Goal: Transaction & Acquisition: Purchase product/service

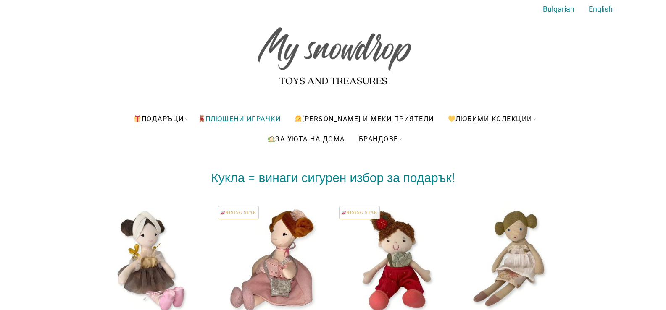
scroll to position [42, 0]
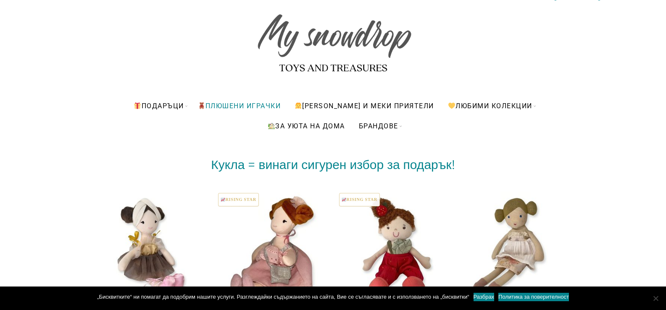
click at [263, 104] on link "ПЛЮШЕНИ ИГРАЧКИ" at bounding box center [240, 106] width 96 height 20
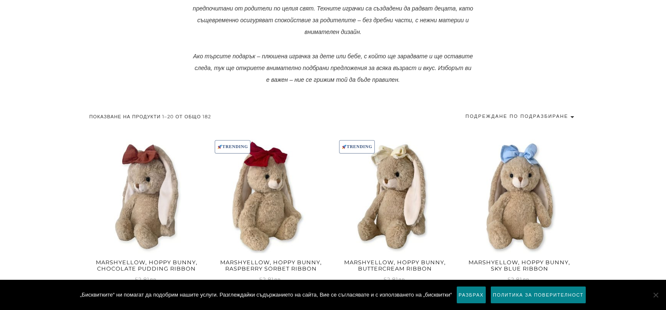
scroll to position [420, 0]
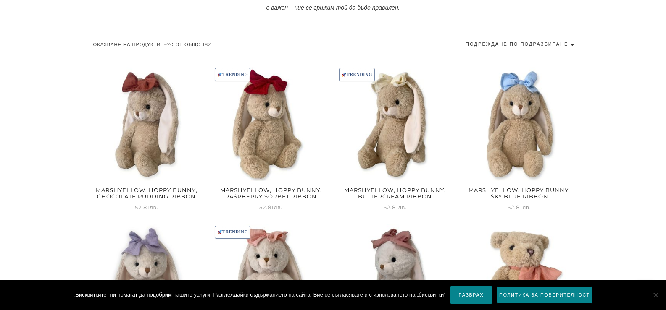
click at [467, 297] on link "Разбрах" at bounding box center [471, 296] width 42 height 18
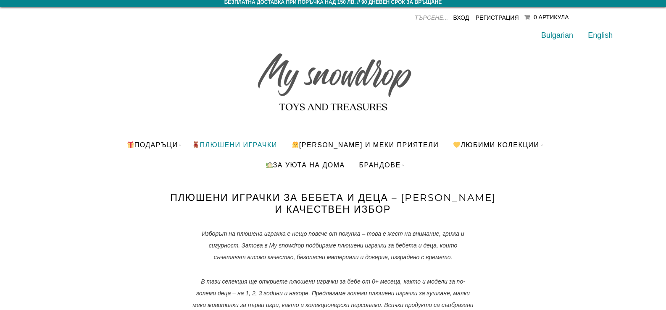
scroll to position [0, 0]
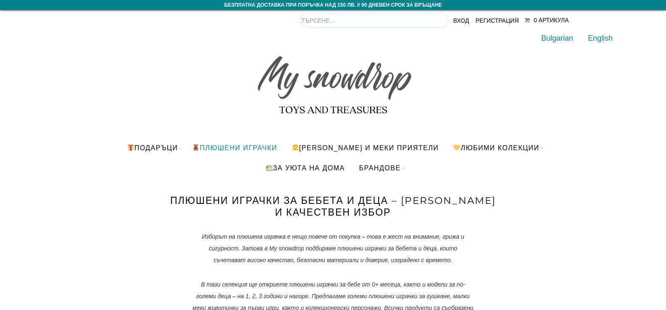
click at [429, 23] on input "Products search" at bounding box center [374, 20] width 147 height 13
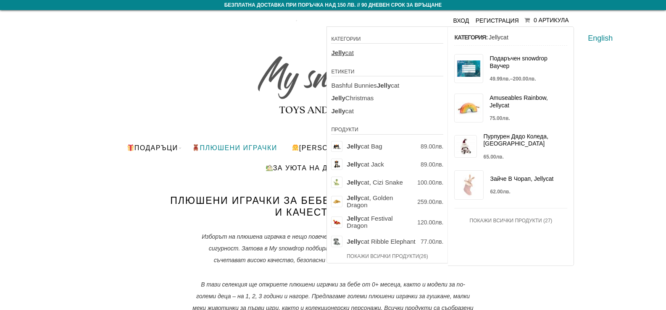
click at [347, 50] on span "Jelly cat" at bounding box center [387, 53] width 112 height 7
type input "Jellycat"
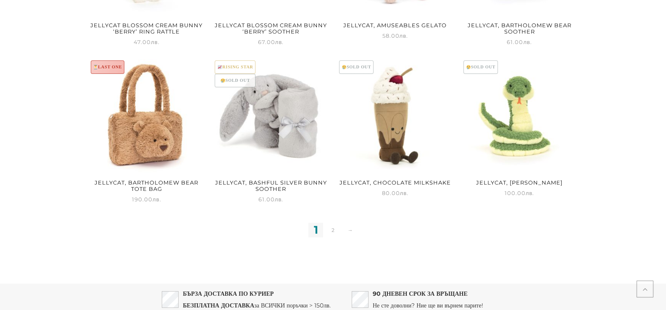
scroll to position [840, 0]
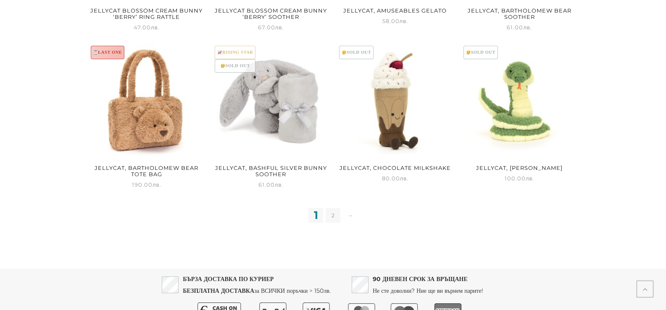
click at [331, 213] on link "2" at bounding box center [333, 215] width 15 height 15
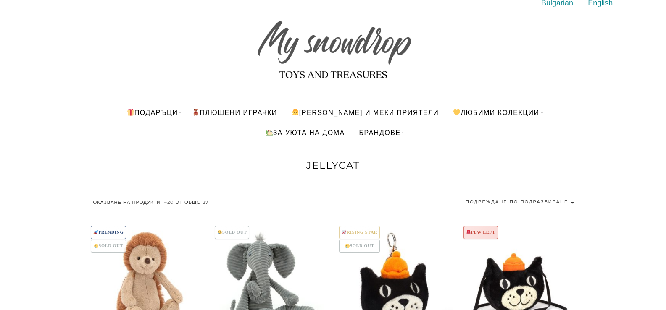
scroll to position [0, 0]
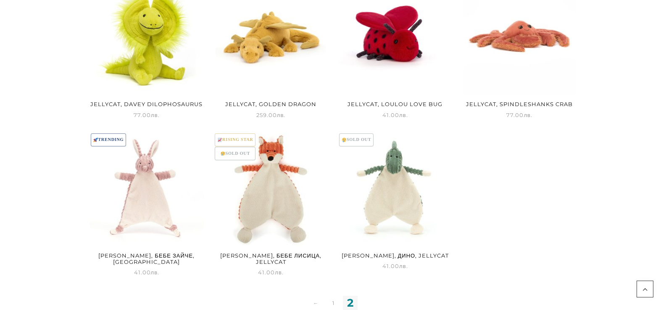
scroll to position [294, 0]
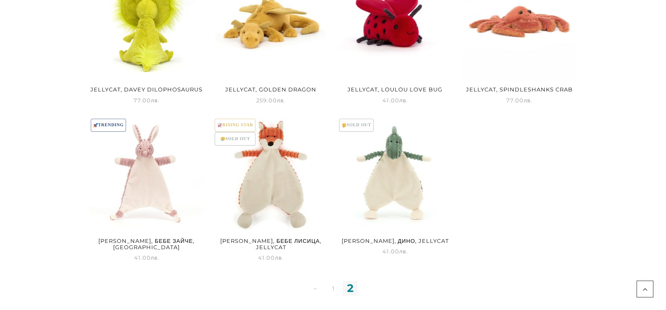
click at [151, 36] on img at bounding box center [146, 23] width 115 height 115
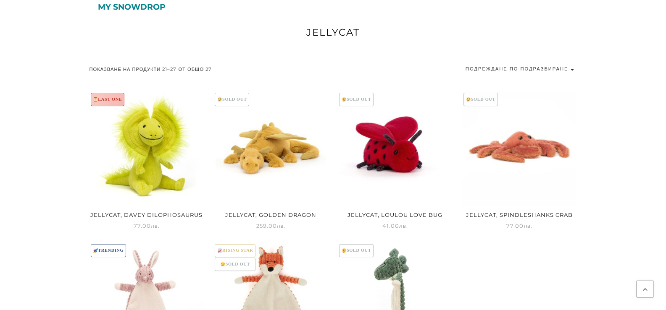
scroll to position [168, 0]
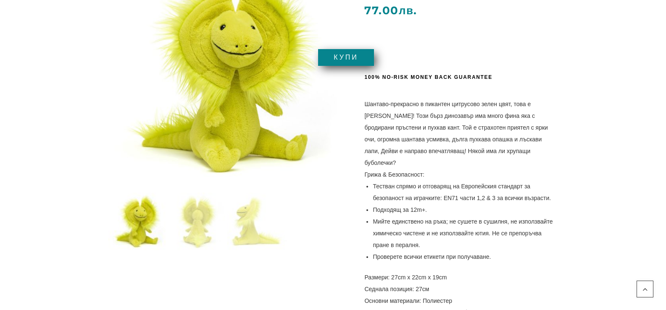
scroll to position [168, 0]
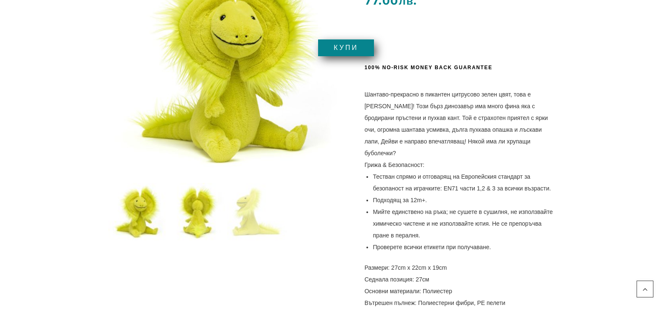
click at [191, 203] on img at bounding box center [198, 213] width 60 height 60
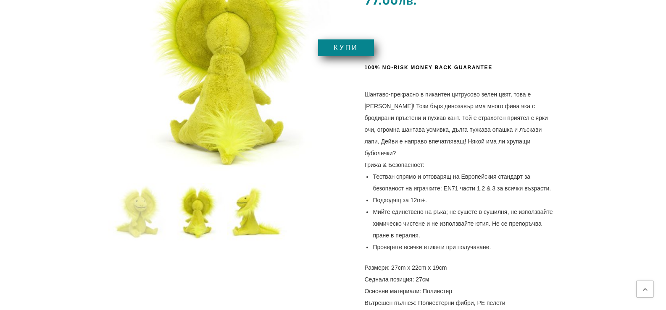
click at [258, 203] on img at bounding box center [257, 213] width 60 height 60
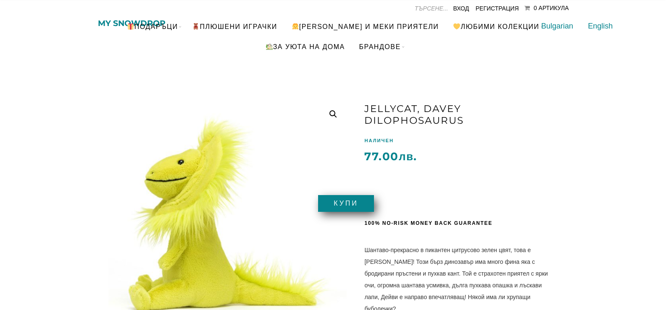
scroll to position [0, 0]
